Goal: Check status: Check status

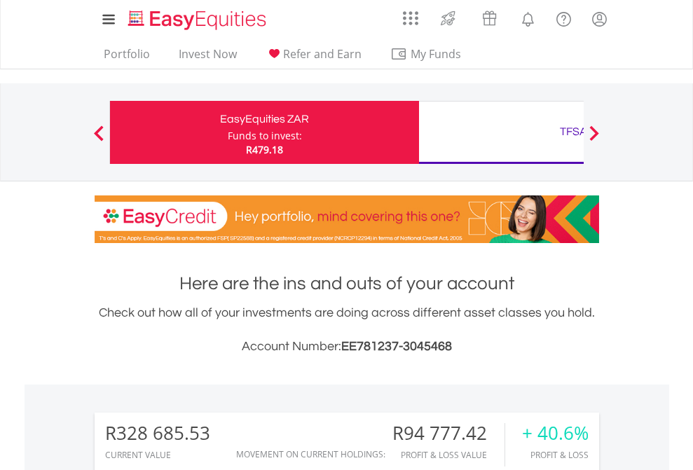
scroll to position [135, 220]
click at [228, 132] on div "Funds to invest:" at bounding box center [265, 136] width 74 height 14
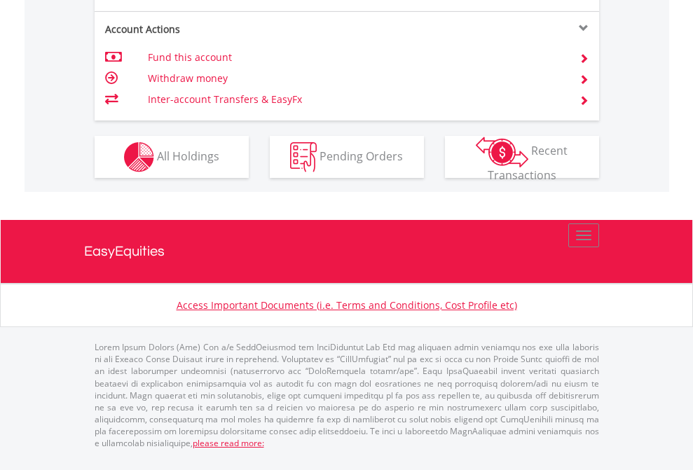
scroll to position [1372, 0]
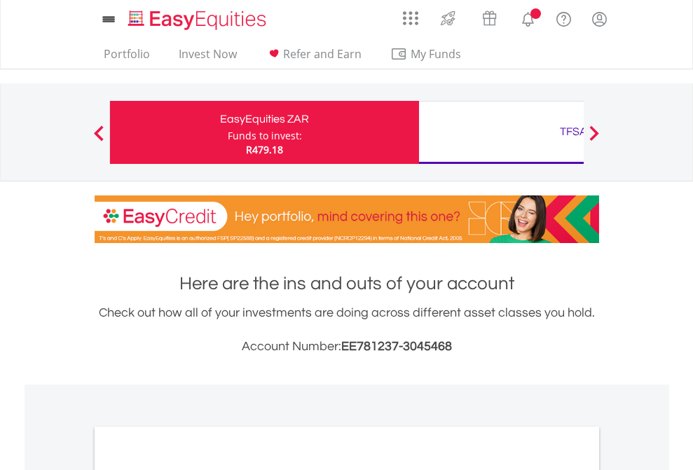
scroll to position [843, 0]
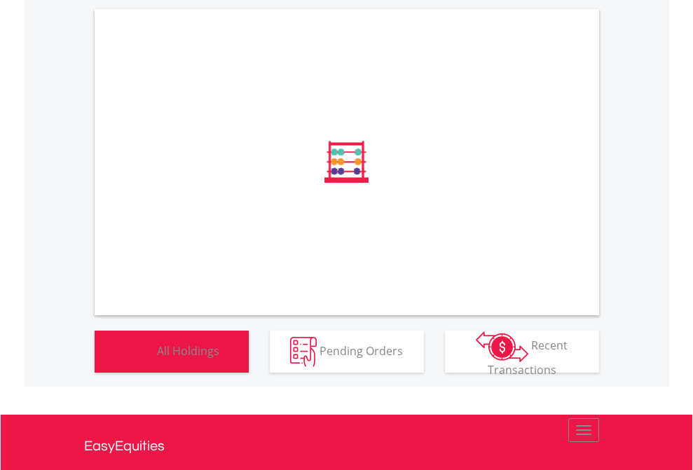
click at [157, 358] on span "All Holdings" at bounding box center [188, 350] width 62 height 15
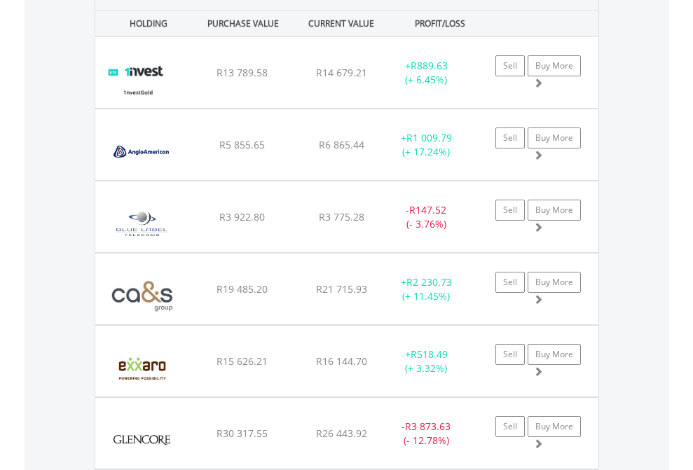
scroll to position [1615, 0]
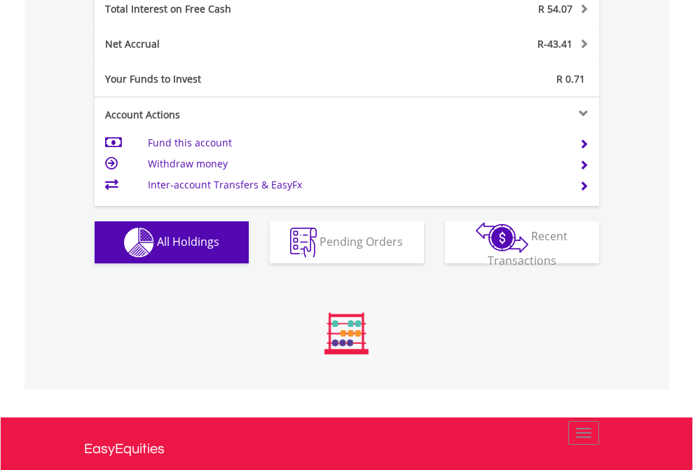
scroll to position [135, 220]
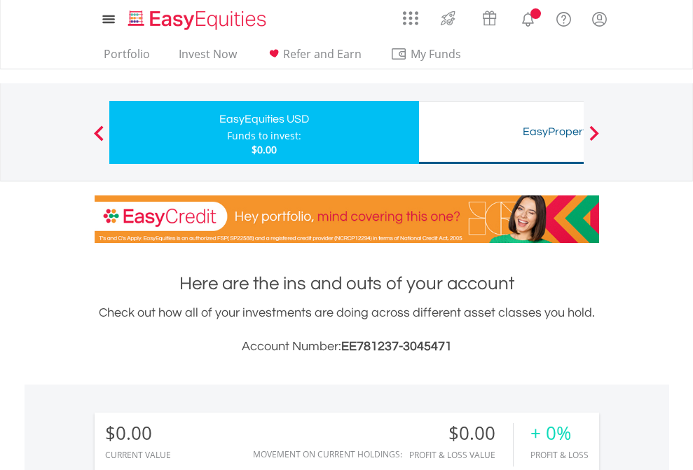
scroll to position [135, 220]
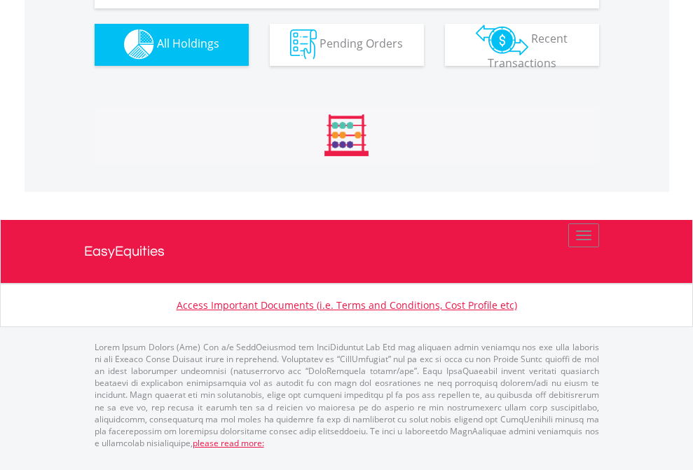
scroll to position [1388, 0]
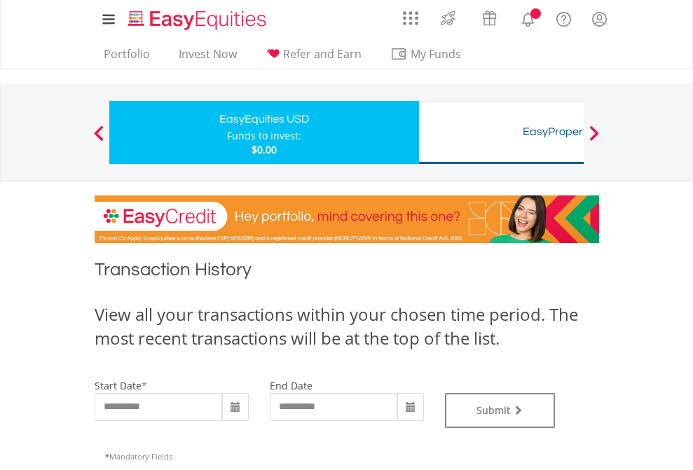
type input "**********"
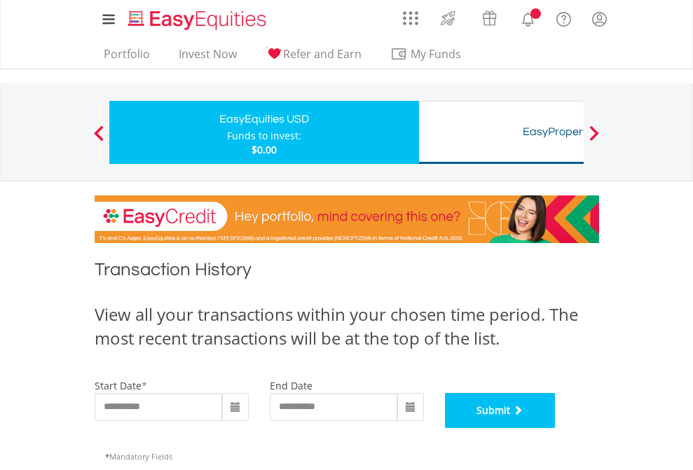
click at [556, 428] on button "Submit" at bounding box center [500, 410] width 111 height 35
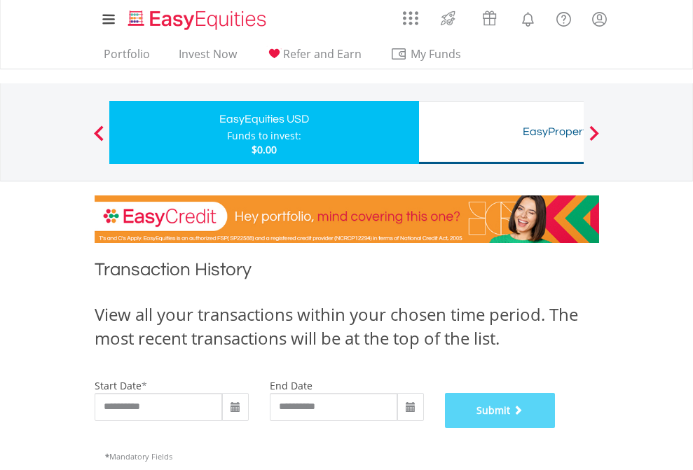
scroll to position [569, 0]
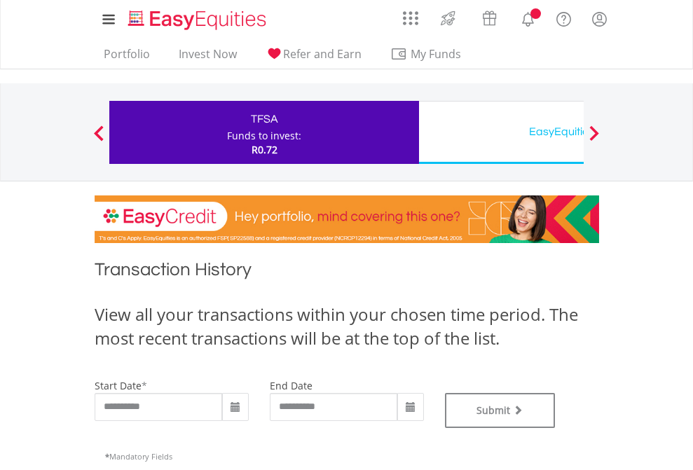
click at [501, 132] on div "EasyEquities USD" at bounding box center [574, 132] width 292 height 20
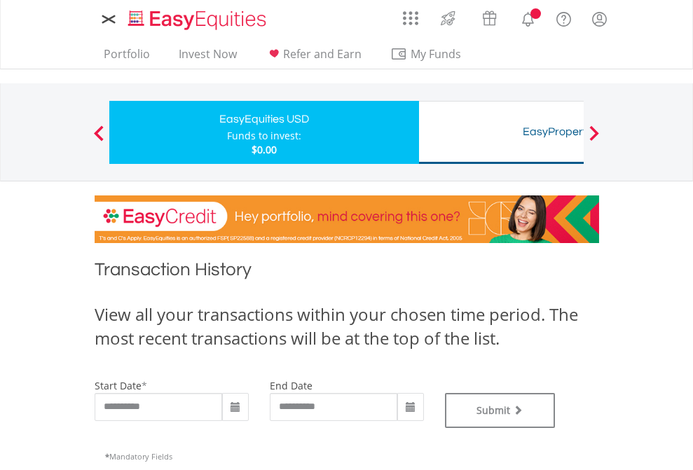
type input "**********"
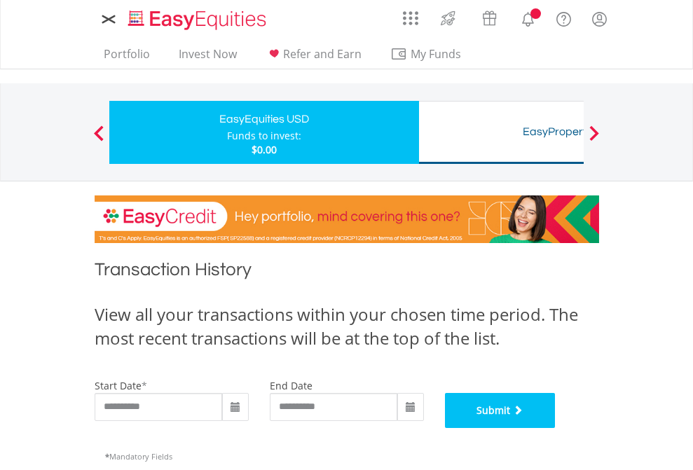
click at [556, 428] on button "Submit" at bounding box center [500, 410] width 111 height 35
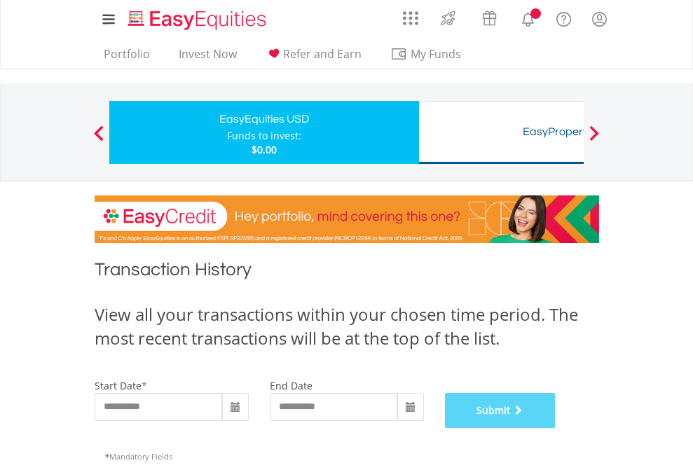
scroll to position [569, 0]
